Goal: Entertainment & Leisure: Consume media (video, audio)

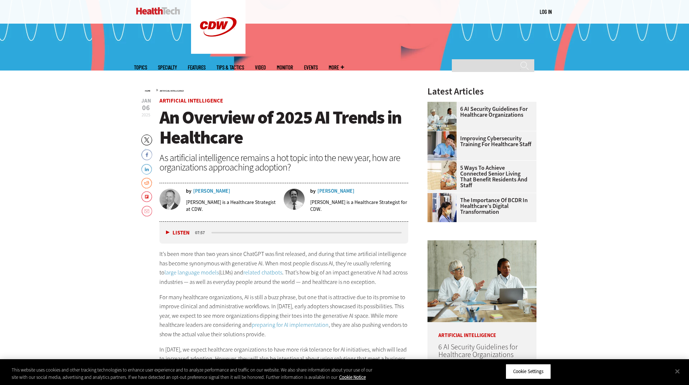
scroll to position [291, 0]
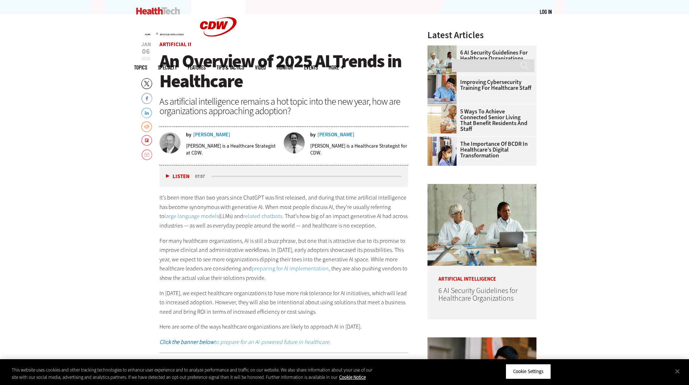
click at [166, 177] on button "Listen" at bounding box center [178, 176] width 24 height 5
click at [218, 177] on div "media player" at bounding box center [215, 176] width 7 height 1
drag, startPoint x: 220, startPoint y: 176, endPoint x: 204, endPoint y: 176, distance: 16.0
click at [204, 176] on div "Listen Pause 07:40" at bounding box center [284, 176] width 249 height 22
drag, startPoint x: 204, startPoint y: 176, endPoint x: 170, endPoint y: 177, distance: 33.5
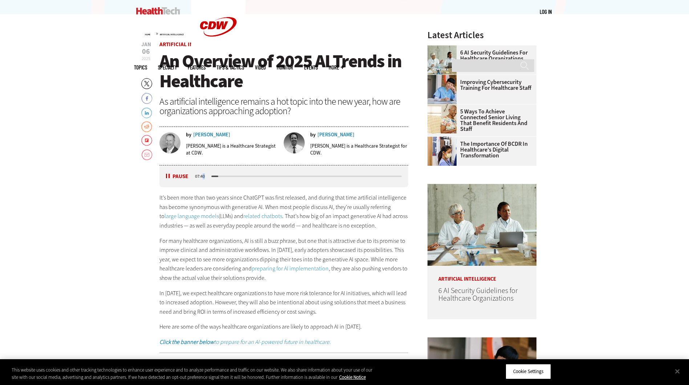
click at [170, 177] on button "Pause" at bounding box center [177, 176] width 23 height 5
click at [169, 177] on button "Listen" at bounding box center [178, 176] width 24 height 5
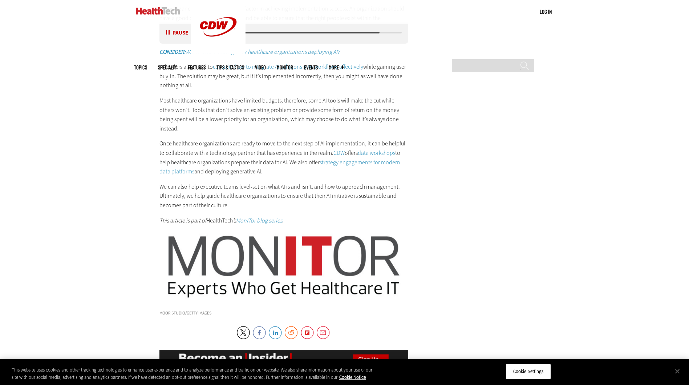
scroll to position [1345, 0]
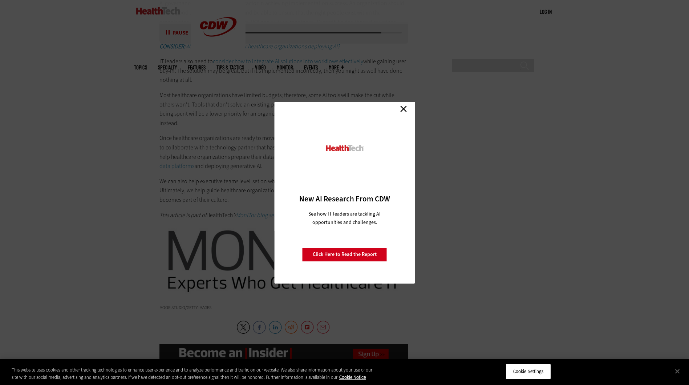
click at [405, 108] on link "Close" at bounding box center [403, 109] width 11 height 11
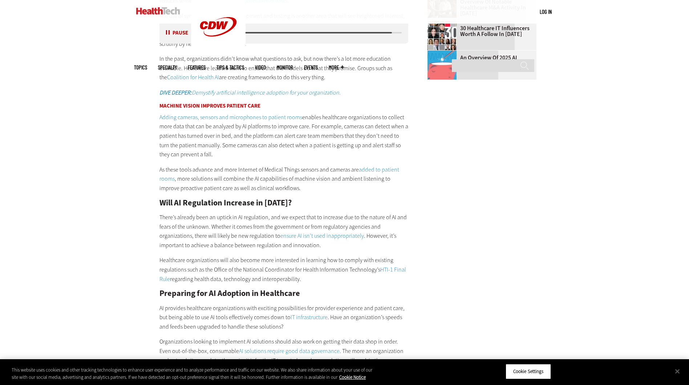
scroll to position [945, 0]
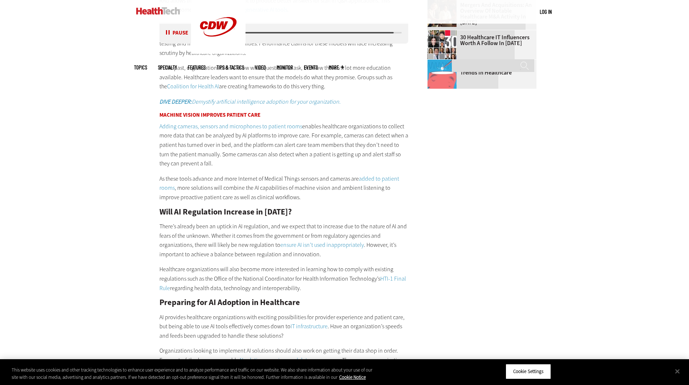
click at [217, 102] on em "DIVE DEEPER: Demystify artificial intelligence adoption for your organization." at bounding box center [250, 102] width 181 height 8
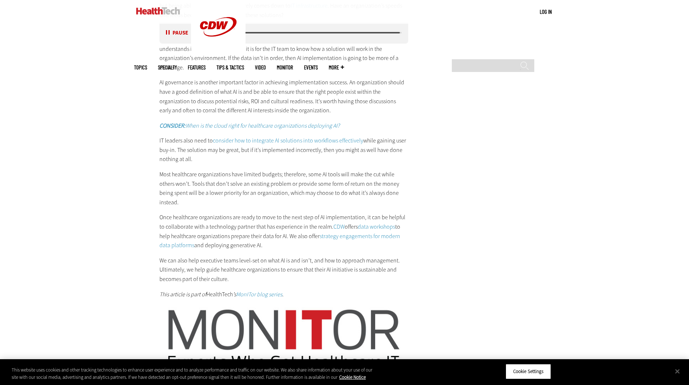
scroll to position [1127, 0]
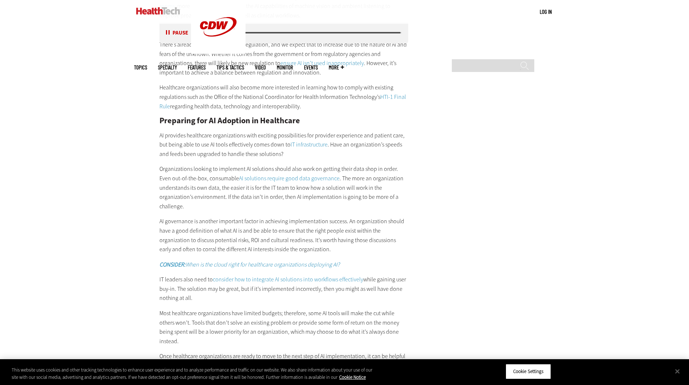
click at [176, 32] on button "Pause" at bounding box center [177, 32] width 23 height 5
